Goal: Task Accomplishment & Management: Manage account settings

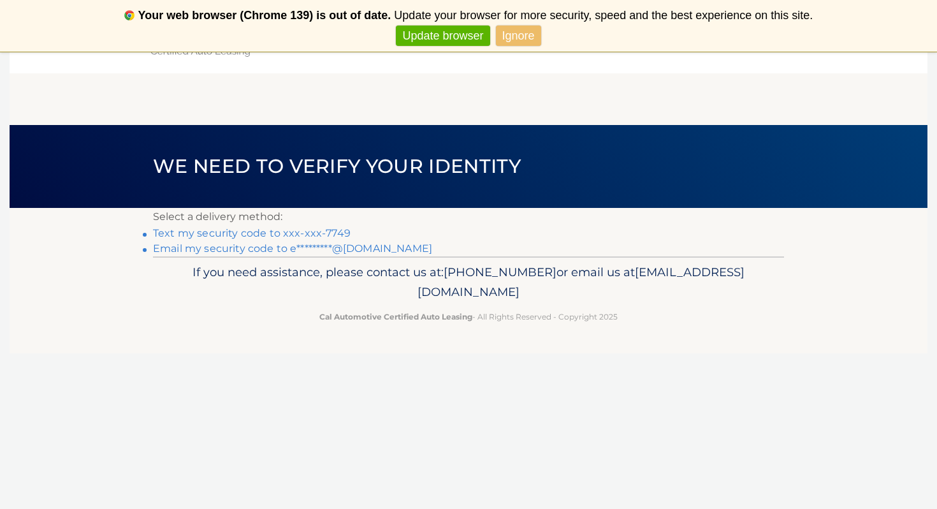
click at [336, 231] on link "Text my security code to xxx-xxx-7749" at bounding box center [252, 233] width 198 height 12
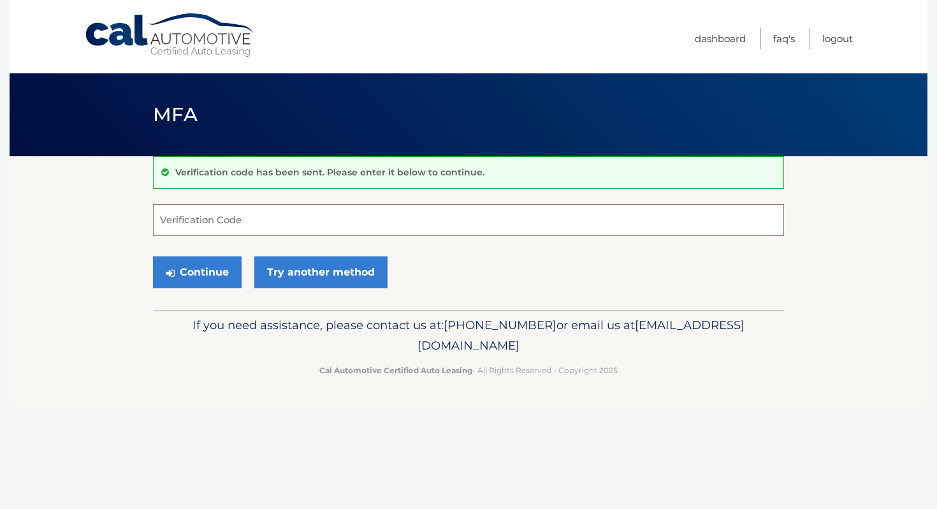
click at [326, 230] on input "Verification Code" at bounding box center [468, 220] width 631 height 32
type input "1908711"
click at [153, 256] on button "Continue" at bounding box center [197, 272] width 89 height 32
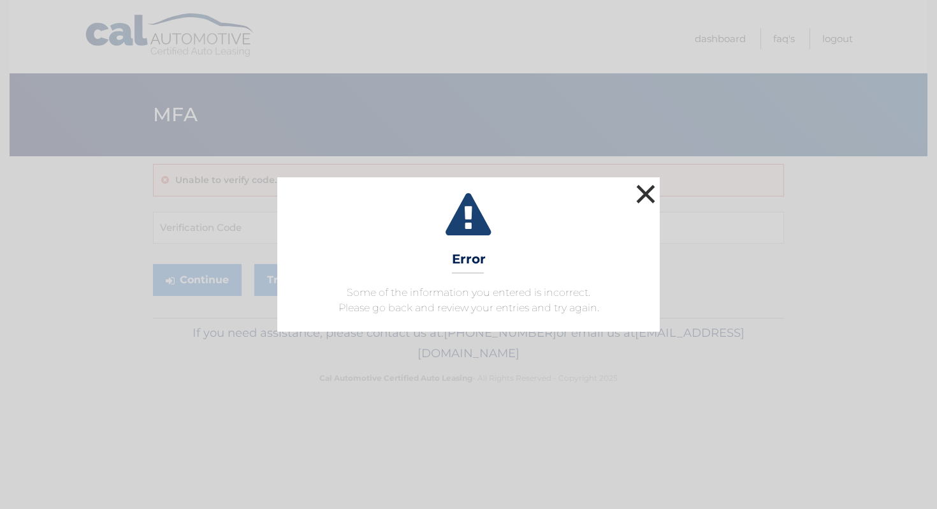
drag, startPoint x: 567, startPoint y: 240, endPoint x: 649, endPoint y: 187, distance: 97.8
click at [649, 187] on div "× Error Some of the information you entered is incorrect. Please go back and re…" at bounding box center [468, 254] width 382 height 154
click at [647, 189] on button "×" at bounding box center [645, 193] width 25 height 25
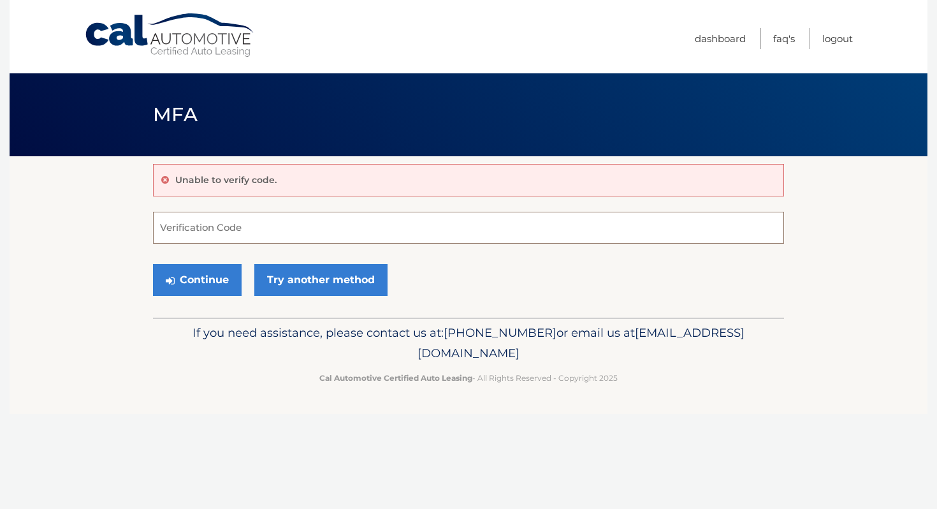
click at [390, 224] on input "Verification Code" at bounding box center [468, 228] width 631 height 32
type input "190811"
click at [173, 272] on button "Continue" at bounding box center [197, 280] width 89 height 32
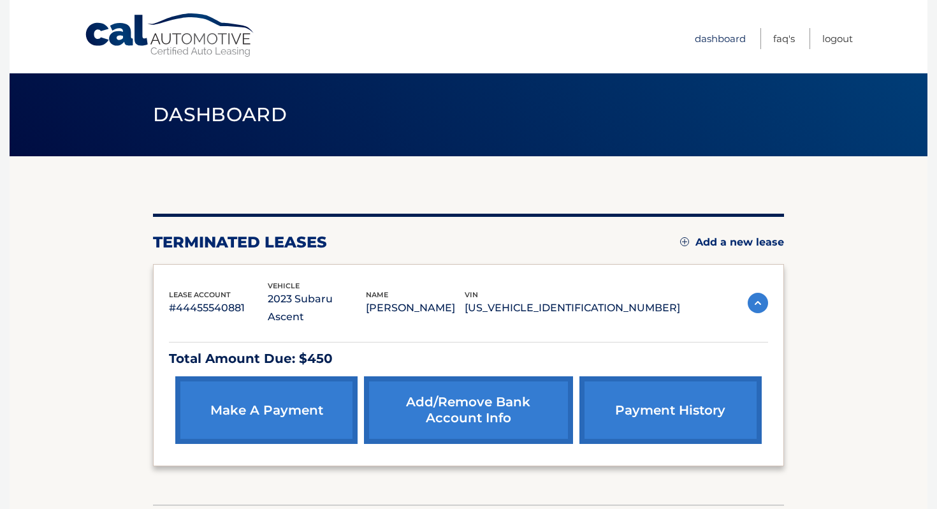
click at [722, 38] on link "Dashboard" at bounding box center [720, 38] width 51 height 21
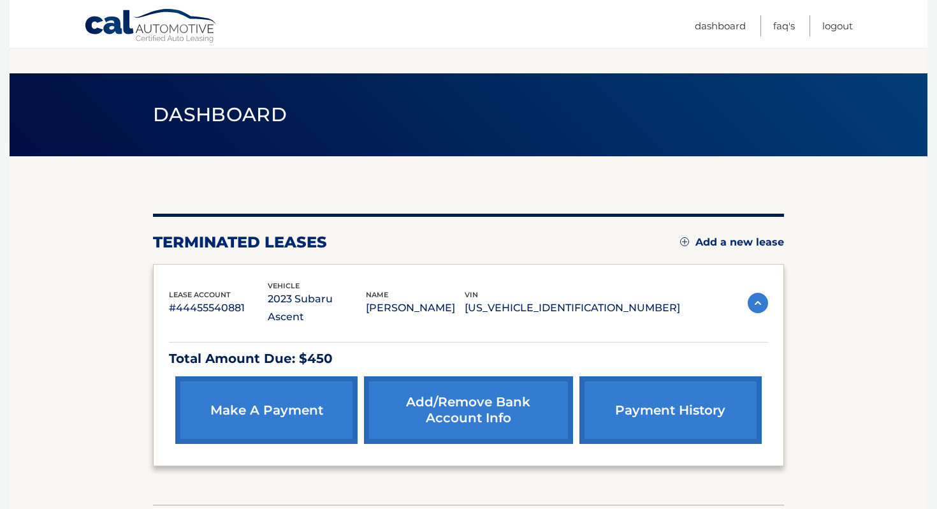
scroll to position [74, 0]
